Goal: Transaction & Acquisition: Purchase product/service

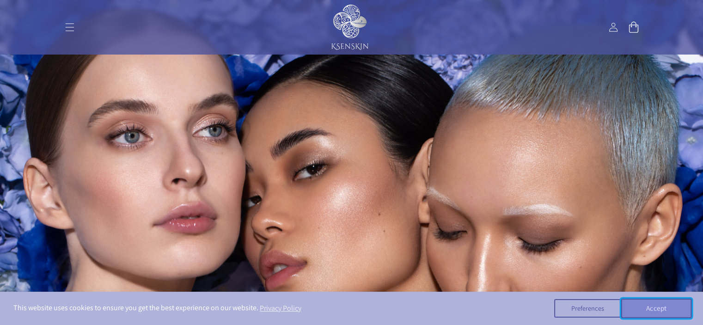
click at [656, 303] on button "Accept" at bounding box center [656, 307] width 71 height 19
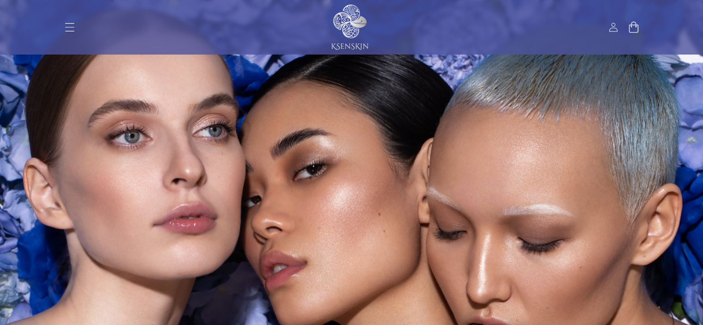
click at [72, 24] on icon "Menu" at bounding box center [70, 27] width 10 height 10
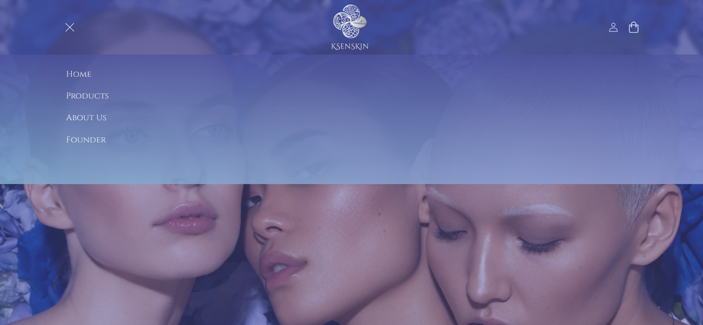
click at [94, 94] on summary "Products" at bounding box center [351, 95] width 601 height 21
click at [92, 80] on link "Blue Lotus Magic" at bounding box center [351, 84] width 601 height 21
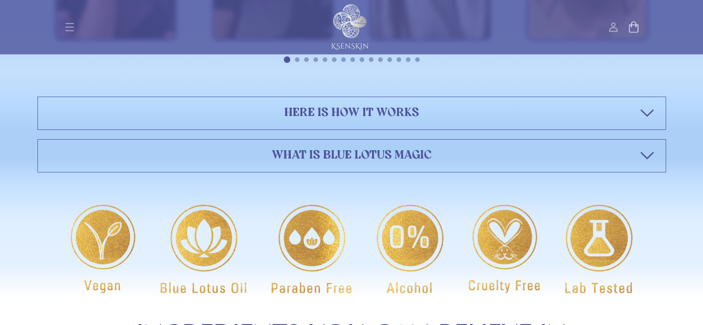
scroll to position [2033, 0]
click at [234, 109] on h2 "Here is how it works" at bounding box center [351, 112] width 628 height 33
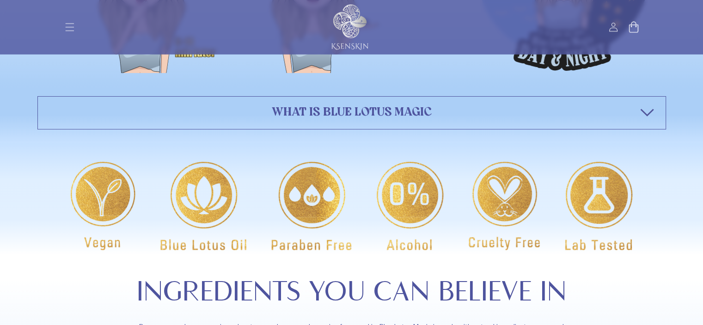
scroll to position [2520, 0]
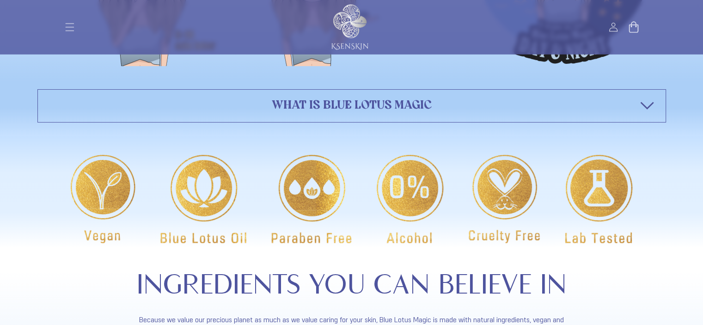
click at [234, 109] on link "What is blue lotus magic" at bounding box center [351, 105] width 628 height 33
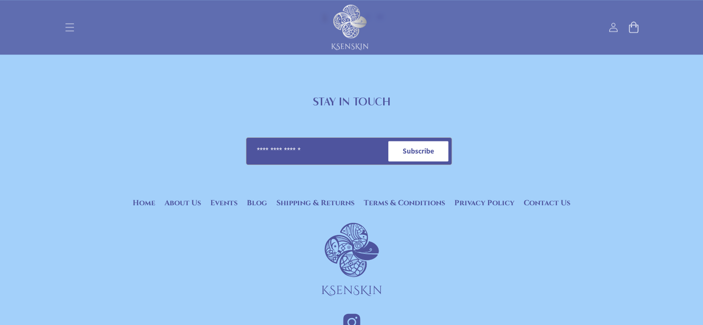
scroll to position [4439, 0]
